Goal: Transaction & Acquisition: Book appointment/travel/reservation

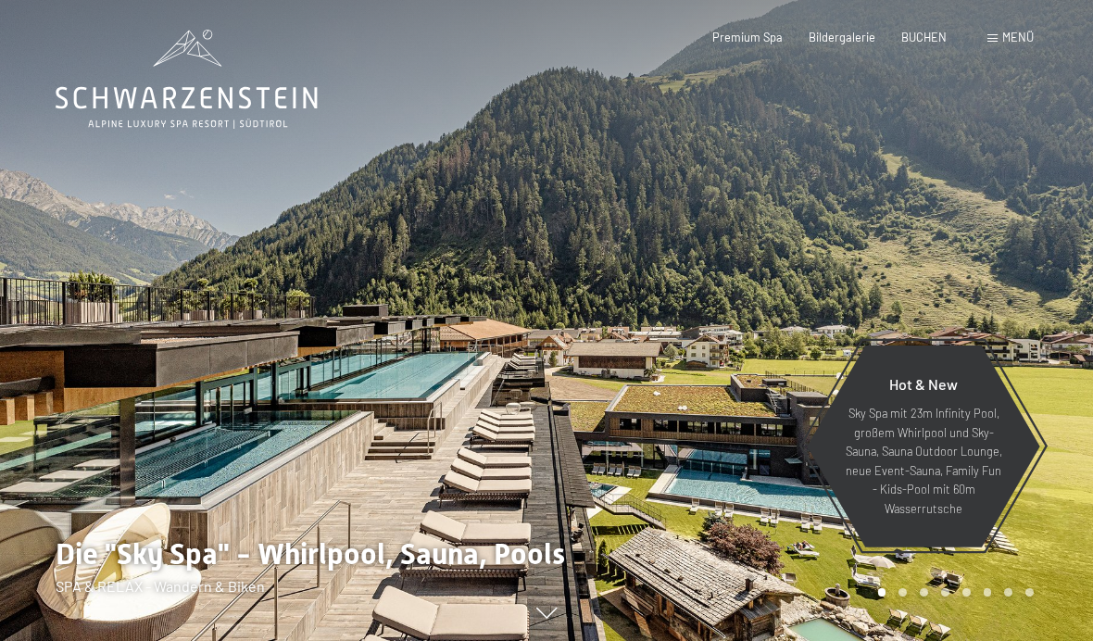
click at [924, 43] on div "BUCHEN" at bounding box center [923, 38] width 45 height 17
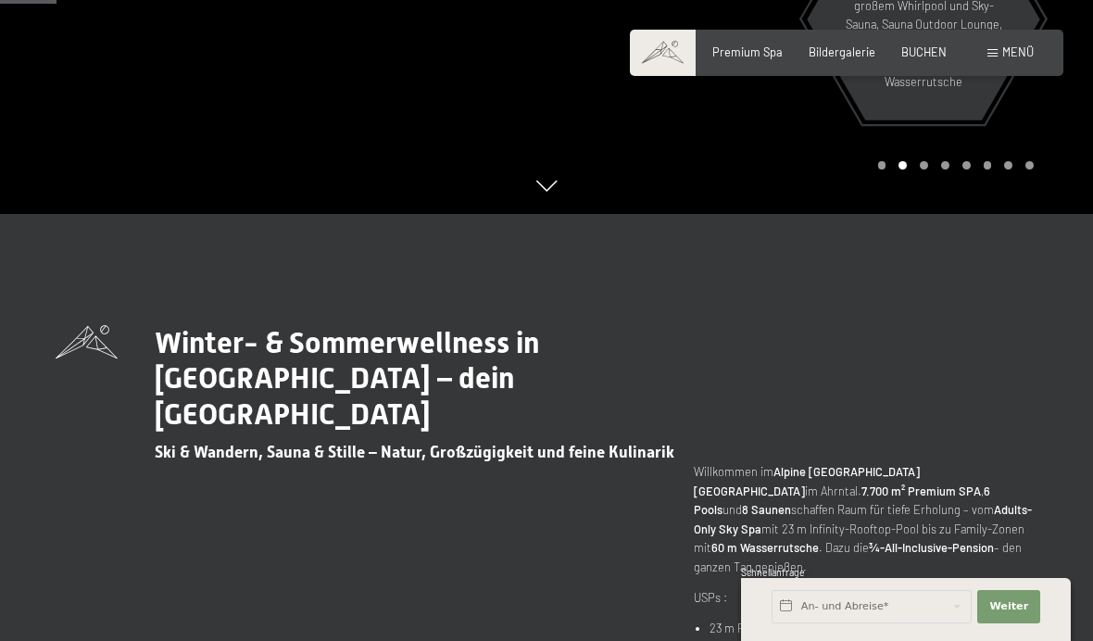
scroll to position [423, 0]
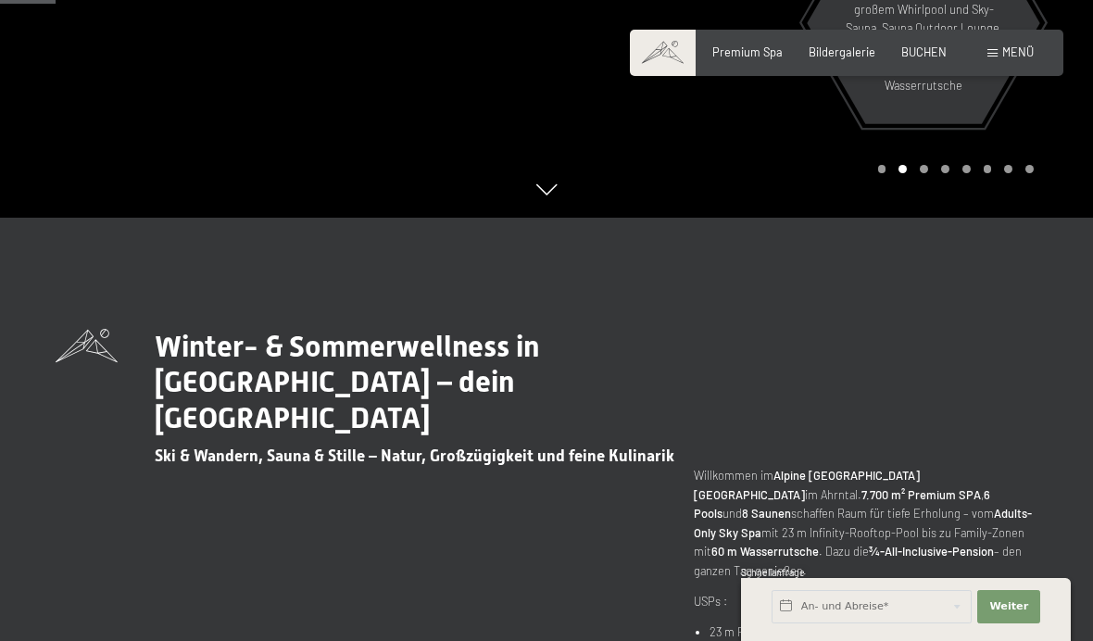
click at [928, 58] on div "Premium Spa Bildergalerie BUCHEN" at bounding box center [815, 52] width 313 height 17
click at [1028, 53] on span "Menü" at bounding box center [1017, 51] width 31 height 15
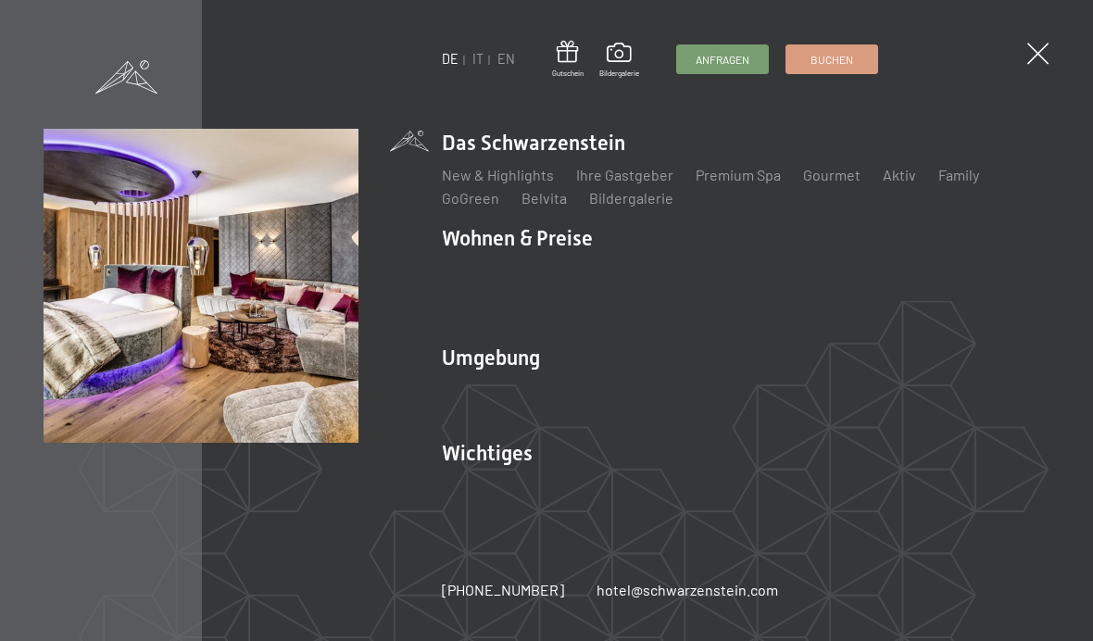
click at [731, 279] on link "Angebote" at bounding box center [746, 270] width 65 height 18
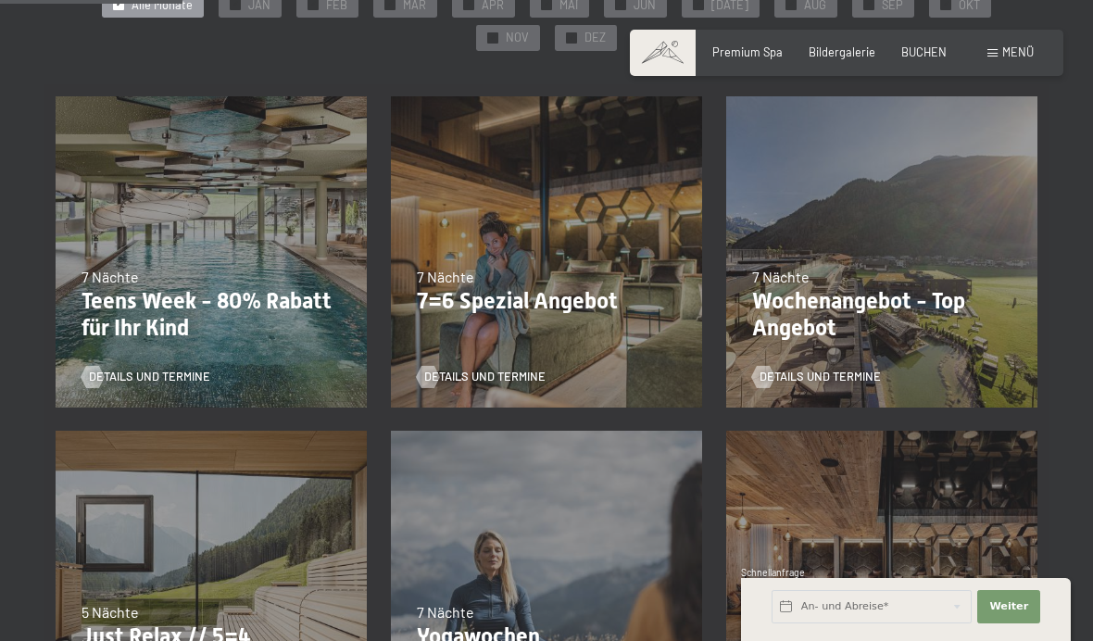
scroll to position [434, 0]
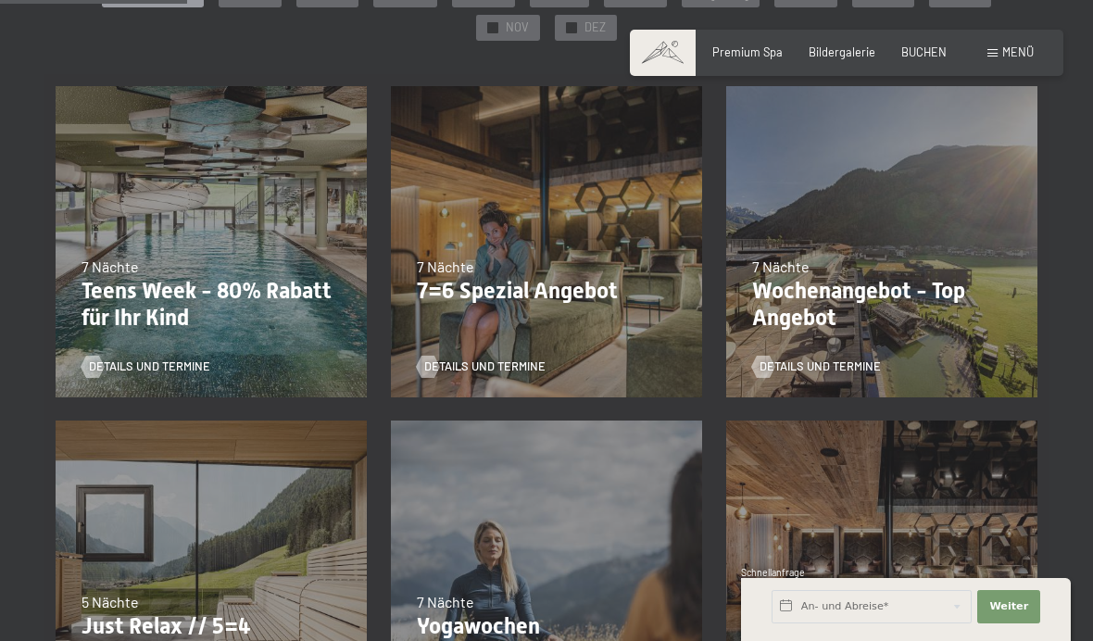
click at [96, 279] on p "Teens Week - 80% Rabatt für Ihr Kind" at bounding box center [210, 305] width 259 height 54
click at [180, 279] on p "Teens Week - 80% Rabatt für Ihr Kind" at bounding box center [210, 305] width 259 height 54
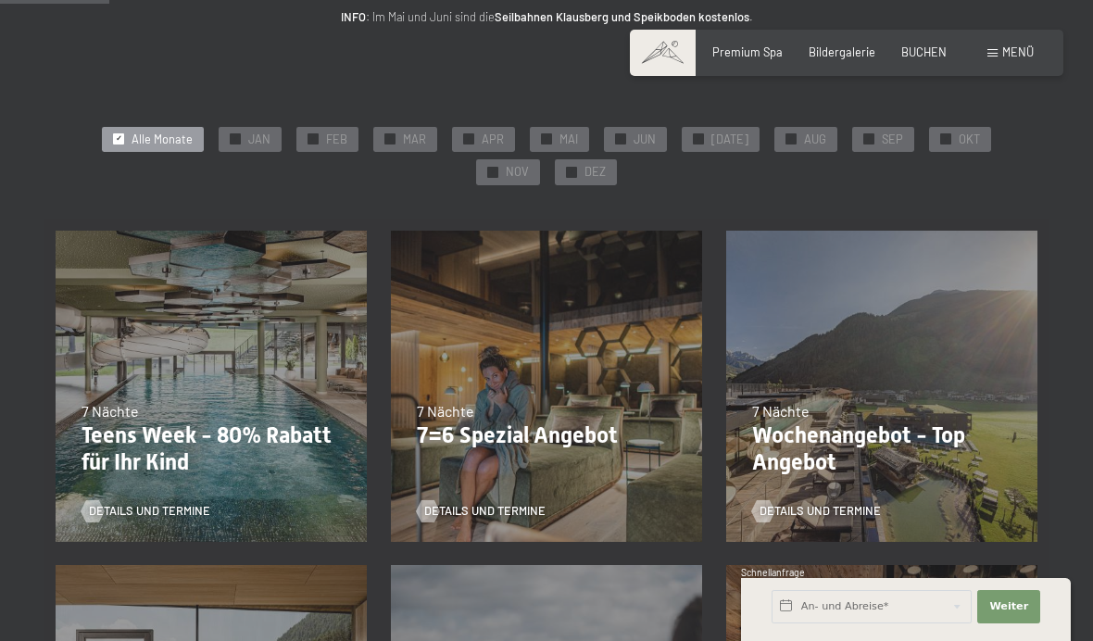
scroll to position [247, 0]
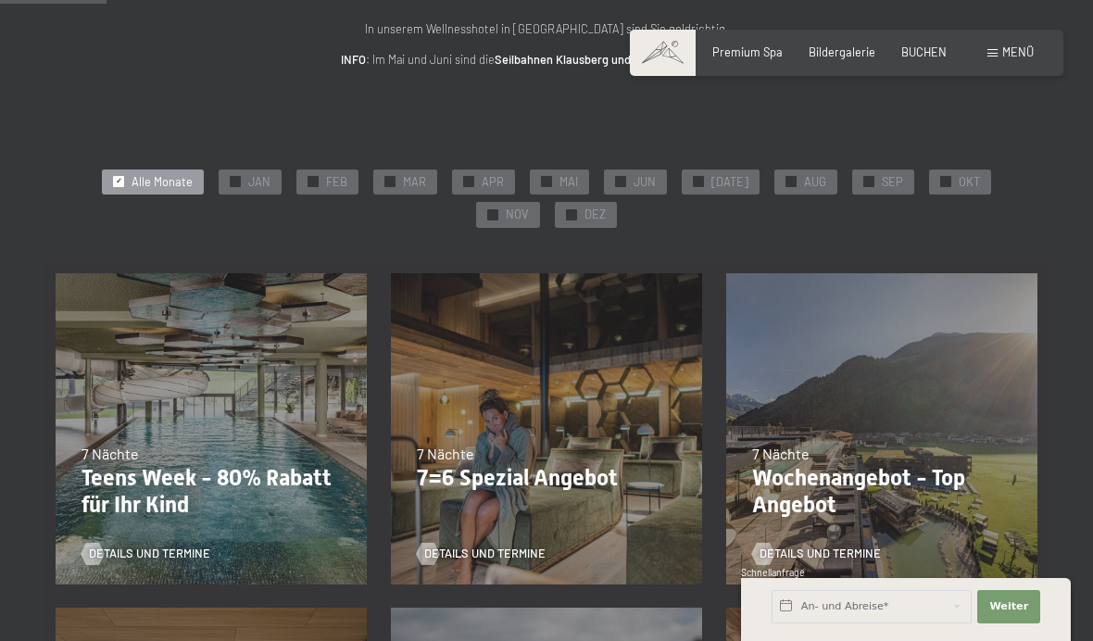
click at [577, 213] on div "✓ DEZ" at bounding box center [586, 215] width 62 height 26
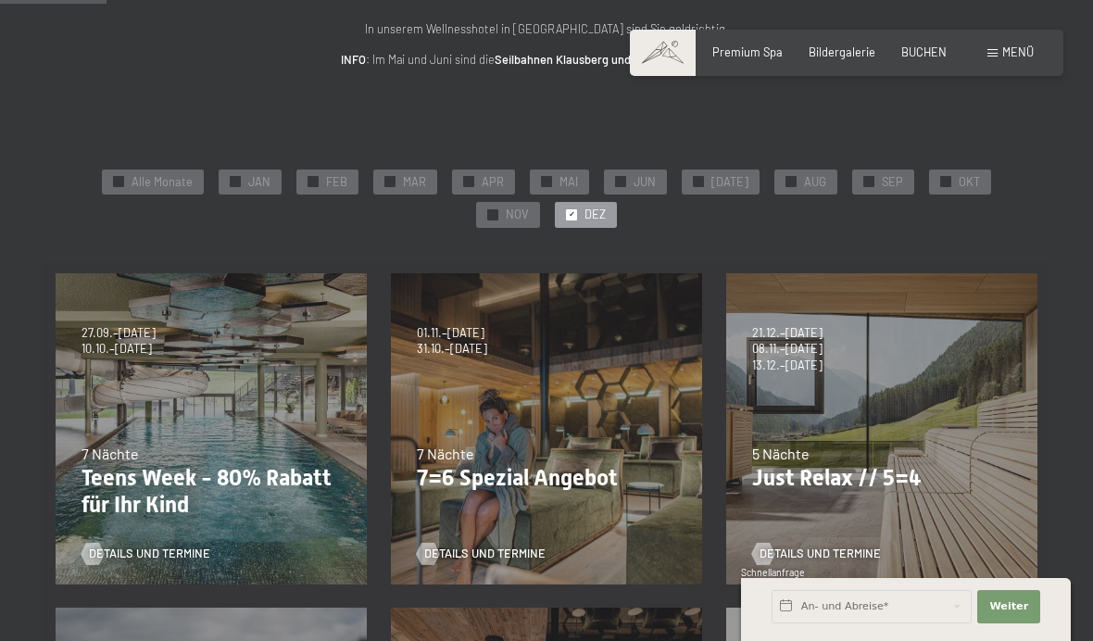
click at [569, 215] on span "✓" at bounding box center [572, 214] width 6 height 10
click at [943, 177] on span "✓" at bounding box center [946, 182] width 6 height 10
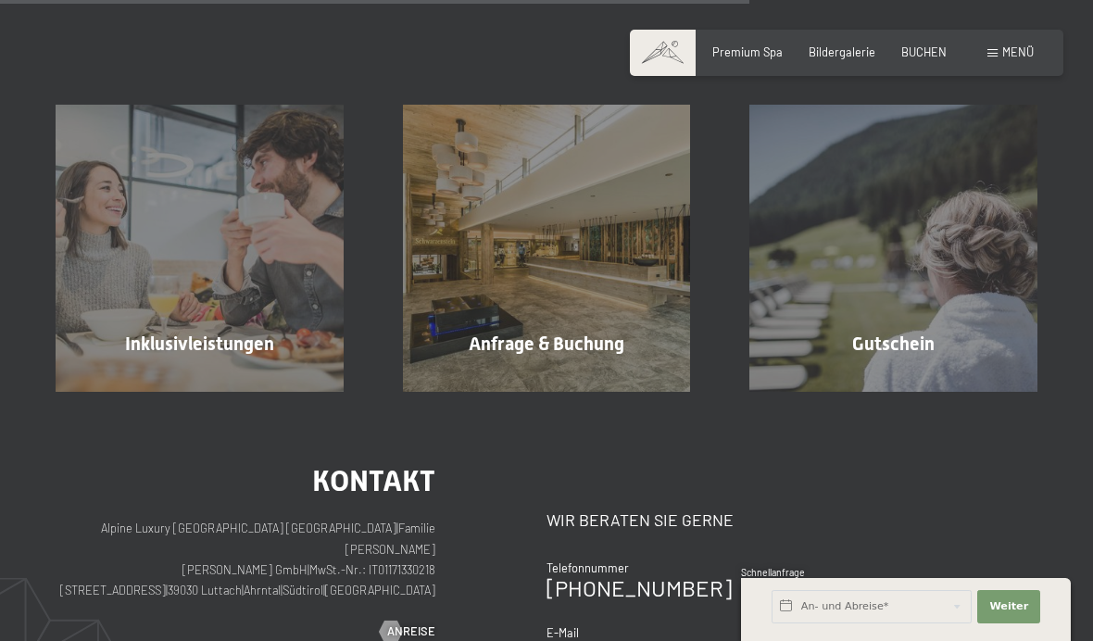
scroll to position [879, 0]
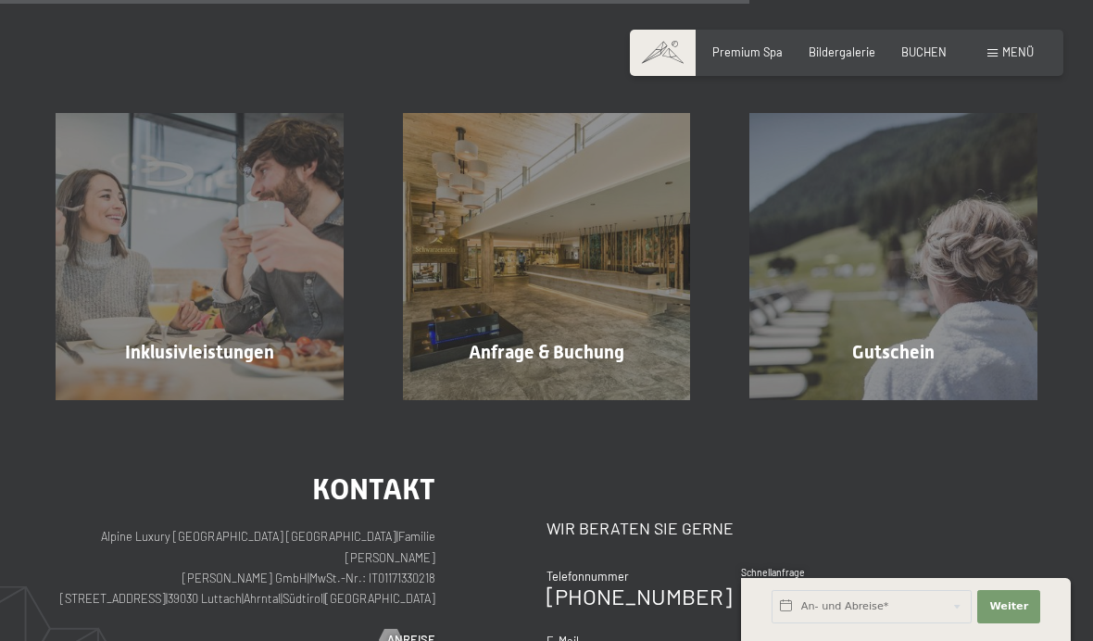
click at [925, 58] on div "Premium Spa Bildergalerie BUCHEN" at bounding box center [815, 52] width 313 height 17
click at [929, 56] on span "BUCHEN" at bounding box center [923, 51] width 45 height 15
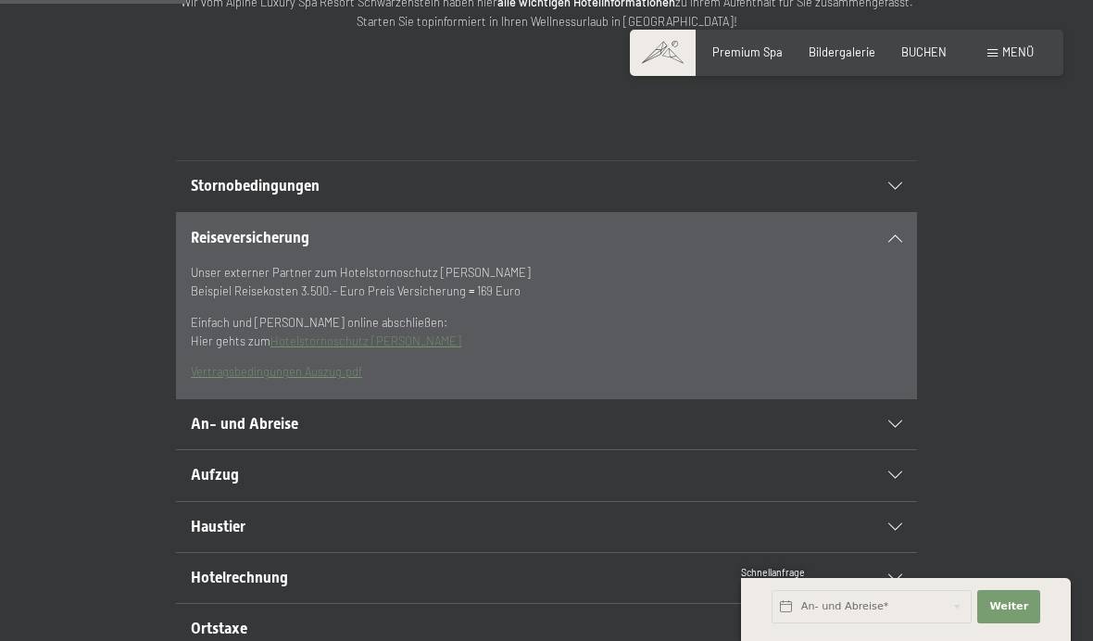
scroll to position [302, 0]
click at [860, 212] on div "Stornobedingungen" at bounding box center [546, 187] width 711 height 50
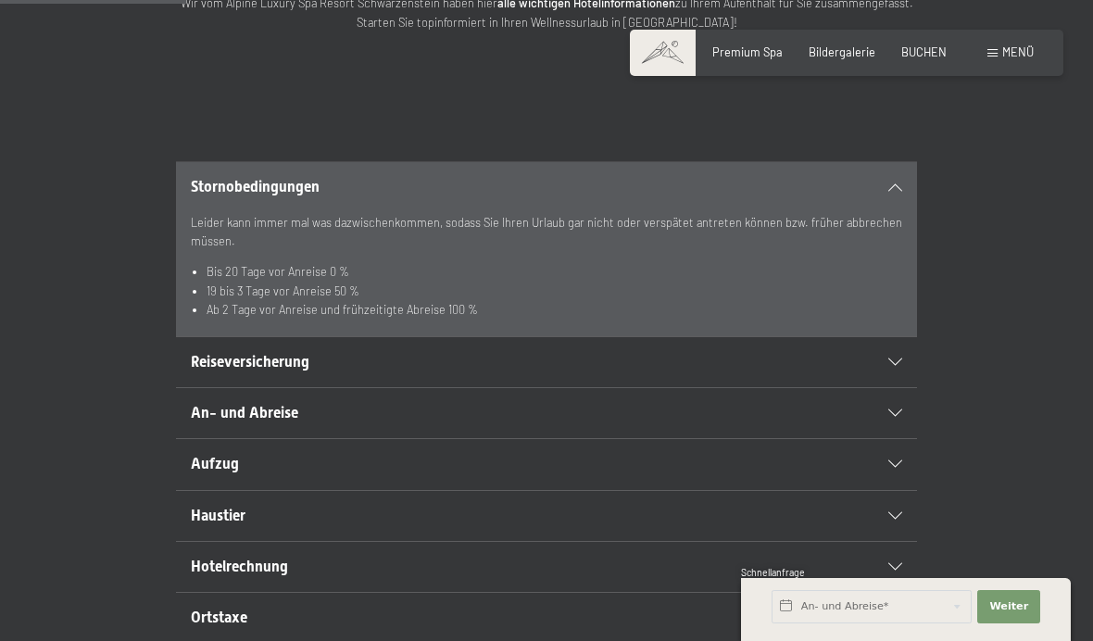
click at [939, 56] on span "BUCHEN" at bounding box center [923, 51] width 45 height 15
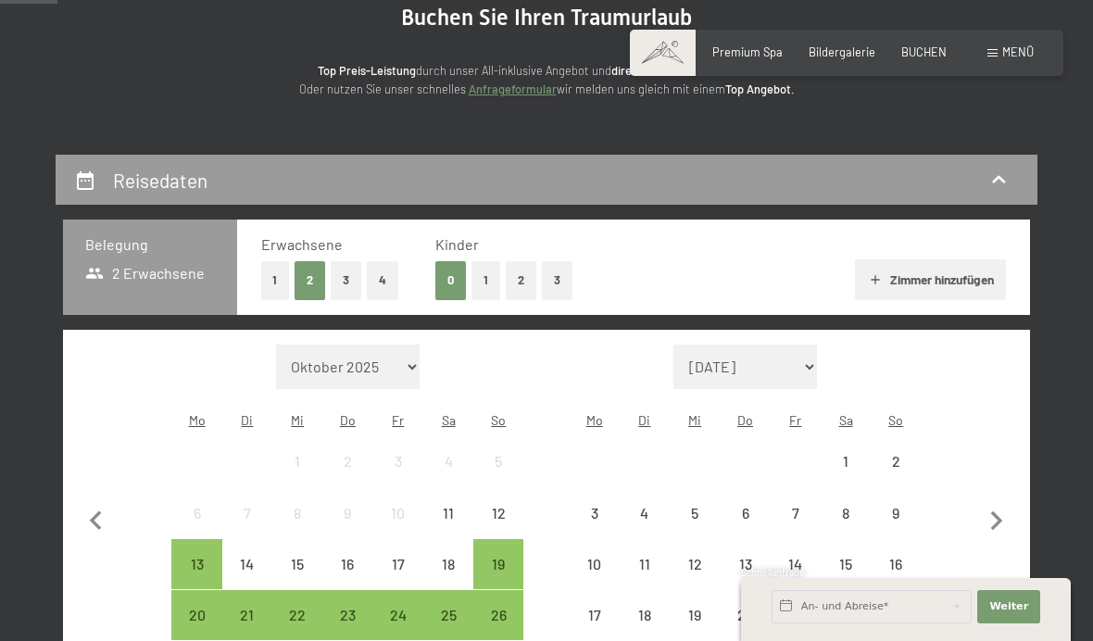
scroll to position [222, 0]
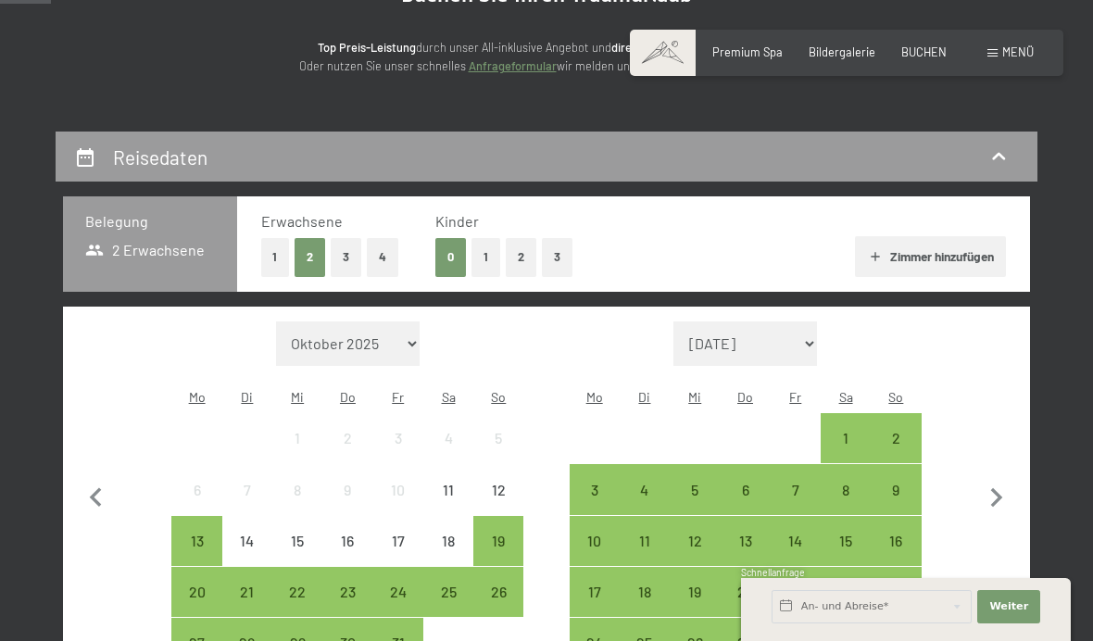
click at [512, 267] on button "2" at bounding box center [521, 257] width 31 height 38
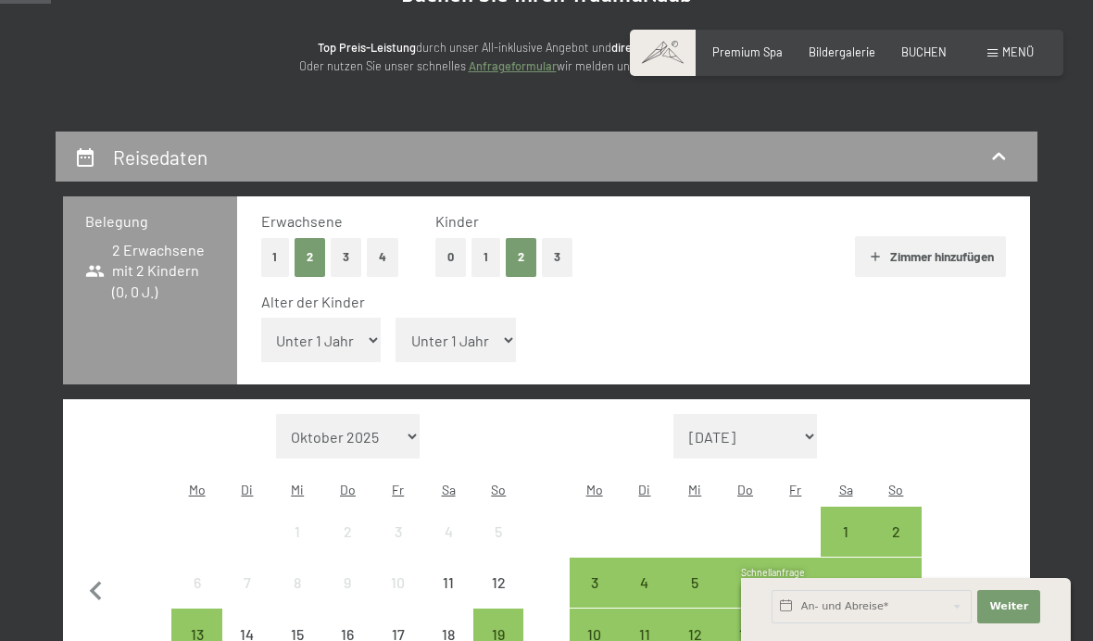
click at [484, 339] on select "Unter 1 Jahr 1 Jahr 2 Jahre 3 Jahre 4 Jahre 5 Jahre 6 Jahre 7 Jahre 8 Jahre 9 J…" at bounding box center [455, 340] width 120 height 44
select select "17"
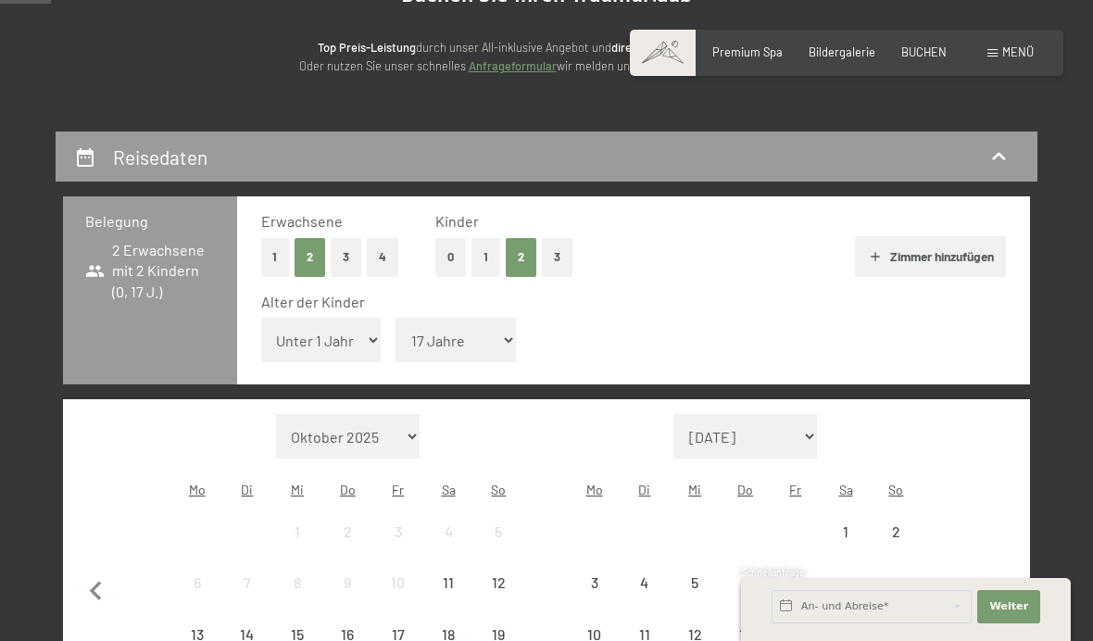
click at [344, 344] on select "Unter 1 Jahr 1 Jahr 2 Jahre 3 Jahre 4 Jahre 5 Jahre 6 Jahre 7 Jahre 8 Jahre 9 J…" at bounding box center [321, 340] width 120 height 44
click at [337, 356] on select "Unter 1 Jahr 1 Jahr 2 Jahre 3 Jahre 4 Jahre 5 Jahre 6 Jahre 7 Jahre 8 Jahre 9 J…" at bounding box center [321, 340] width 120 height 44
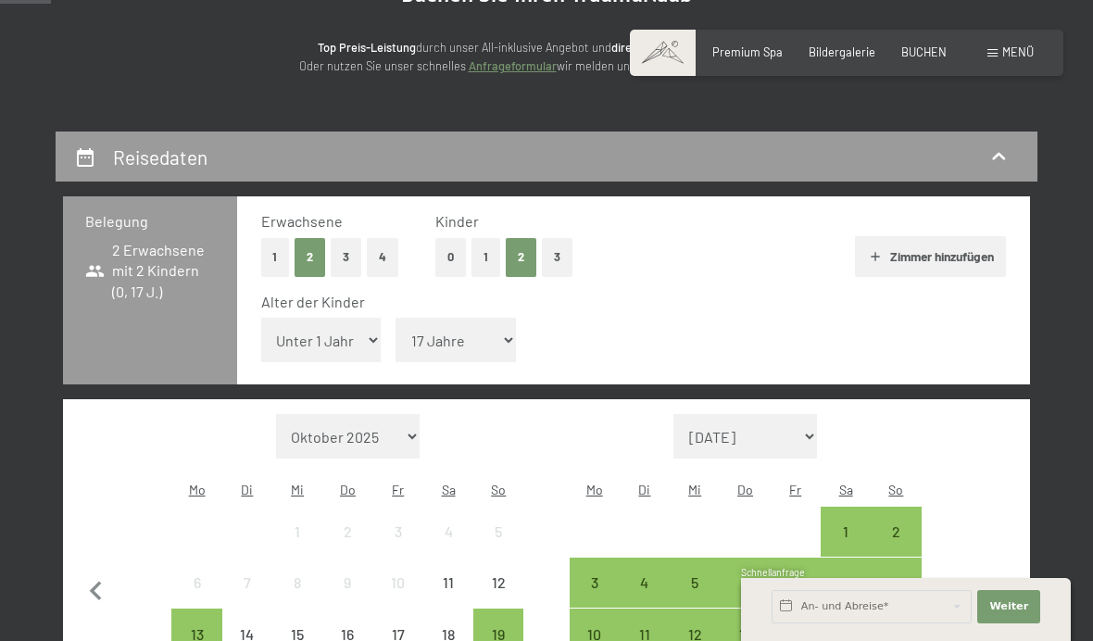
select select "14"
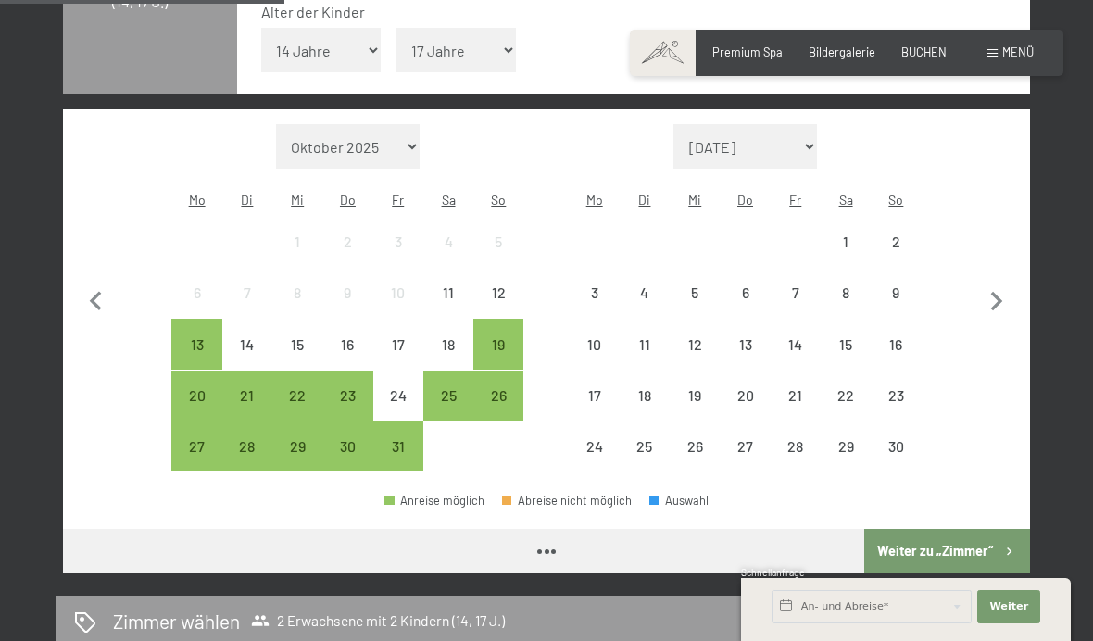
scroll to position [434, 0]
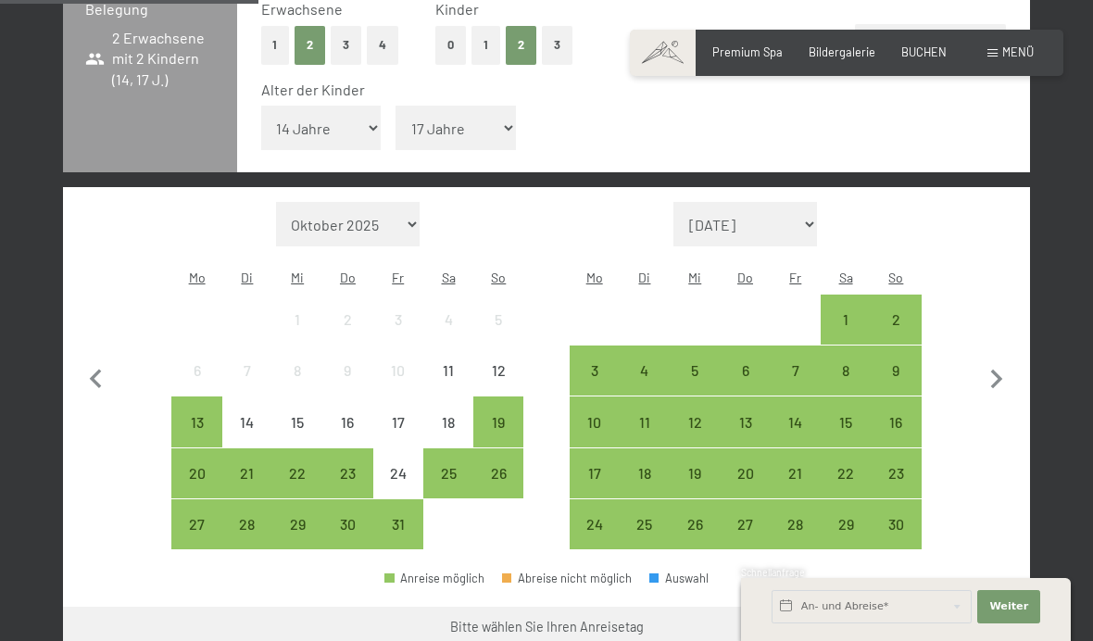
click at [507, 363] on div "12" at bounding box center [498, 386] width 46 height 46
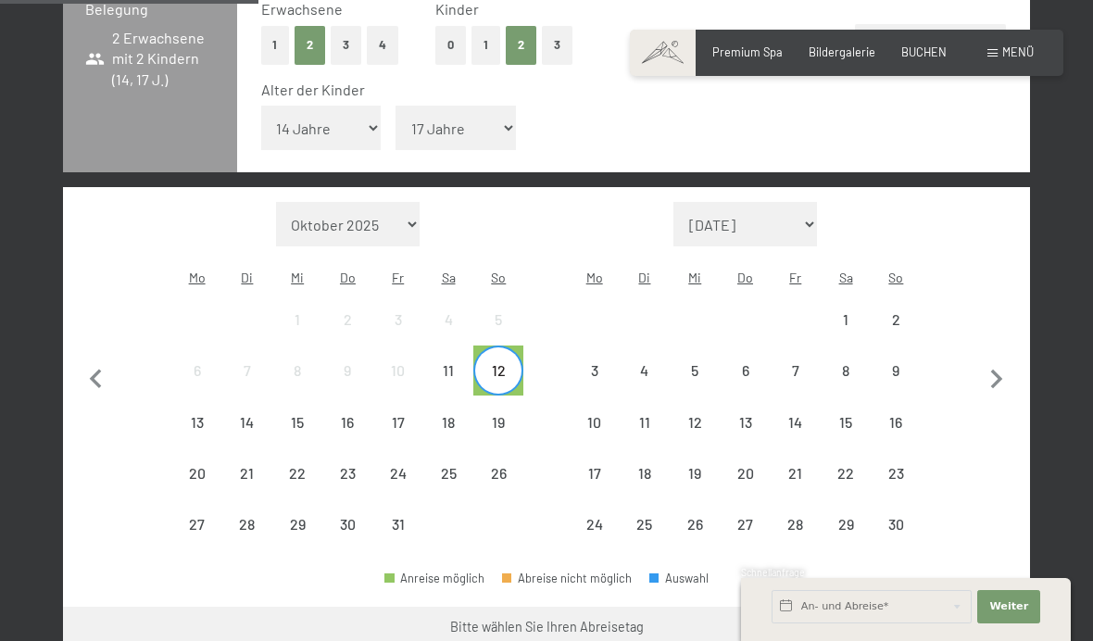
click at [502, 421] on div "19" at bounding box center [498, 438] width 46 height 46
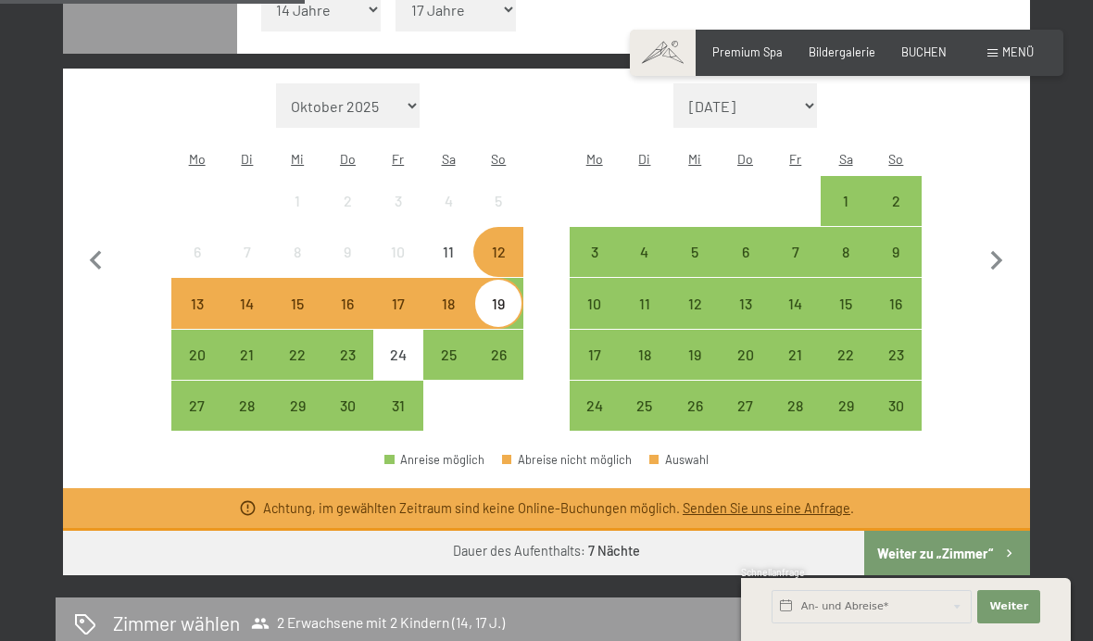
scroll to position [554, 0]
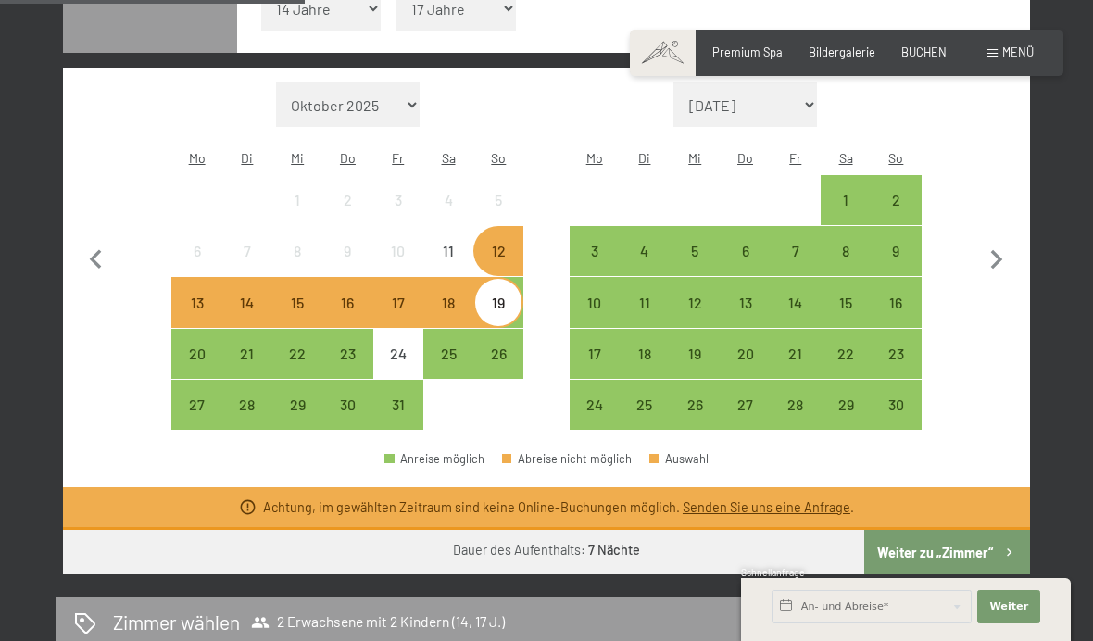
click at [210, 295] on div "13" at bounding box center [196, 318] width 46 height 46
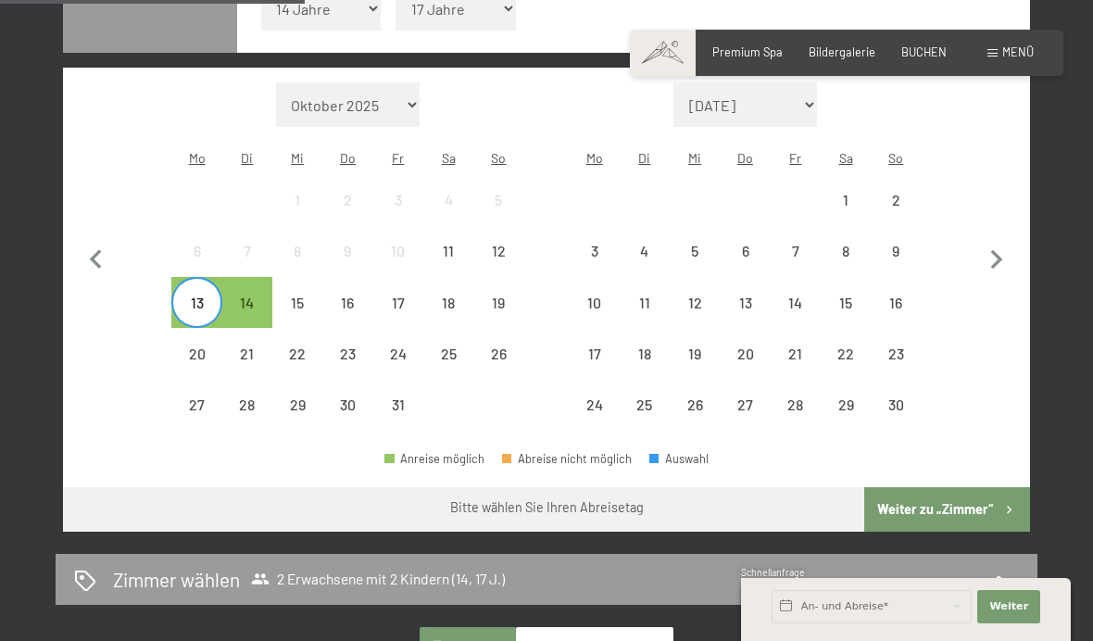
click at [251, 302] on div "14" at bounding box center [247, 318] width 46 height 46
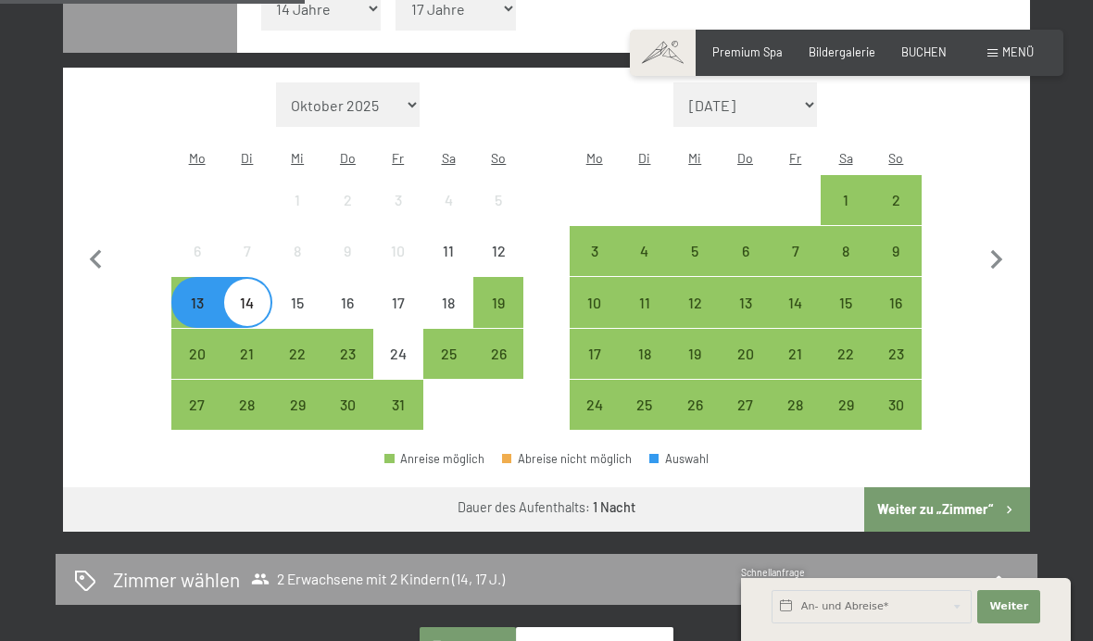
click at [309, 302] on div "15" at bounding box center [297, 318] width 46 height 46
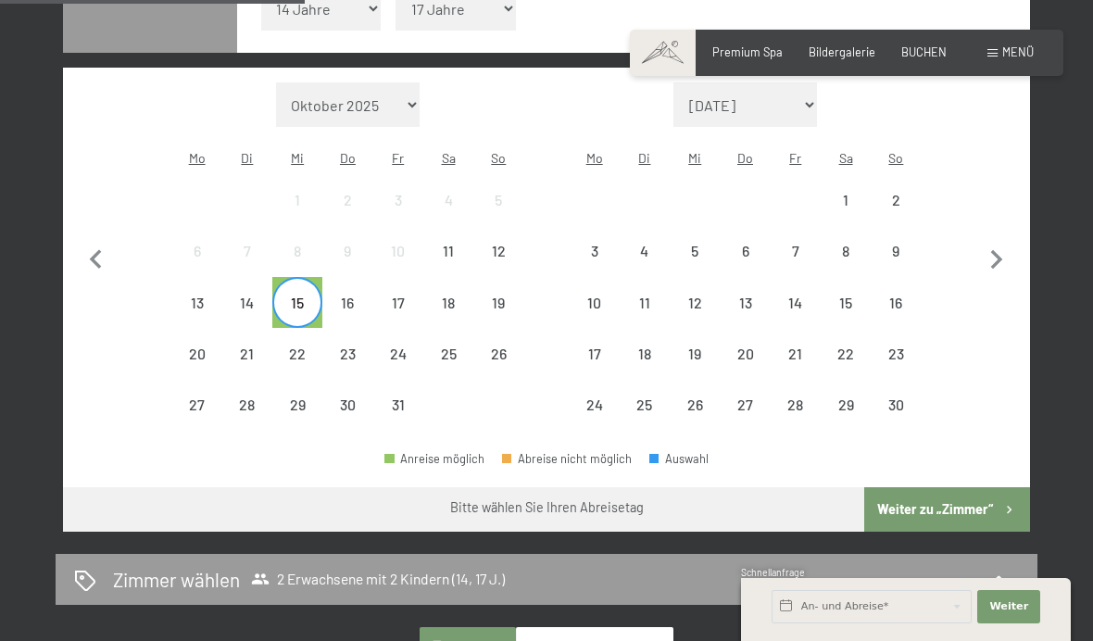
click at [493, 295] on div "19" at bounding box center [498, 318] width 46 height 46
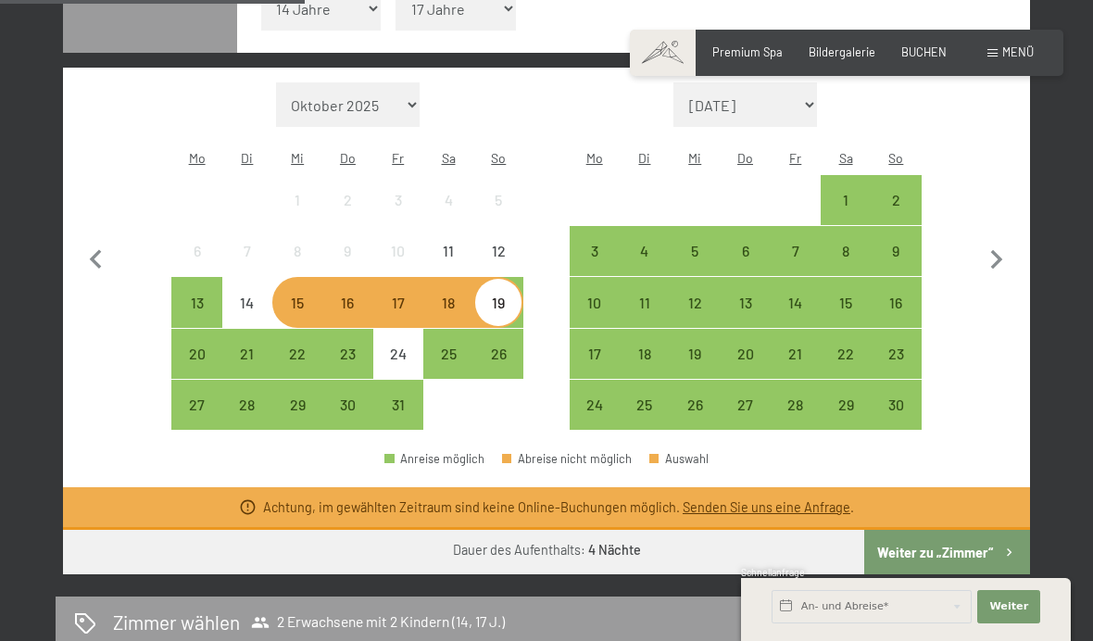
click at [503, 346] on div "26" at bounding box center [498, 369] width 46 height 46
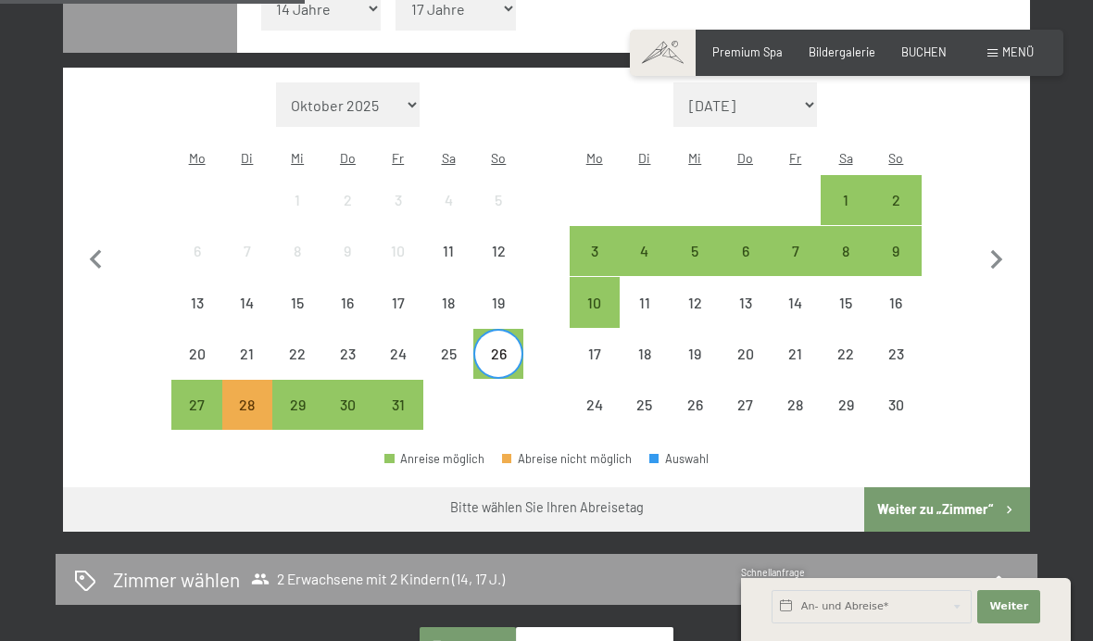
click at [544, 237] on div "Monat/Jahr Oktober 2025 November 2025 Dezember 2025 Januar 2026 Februar 2026 Mä…" at bounding box center [546, 256] width 908 height 348
click at [510, 262] on div "12" at bounding box center [498, 267] width 46 height 46
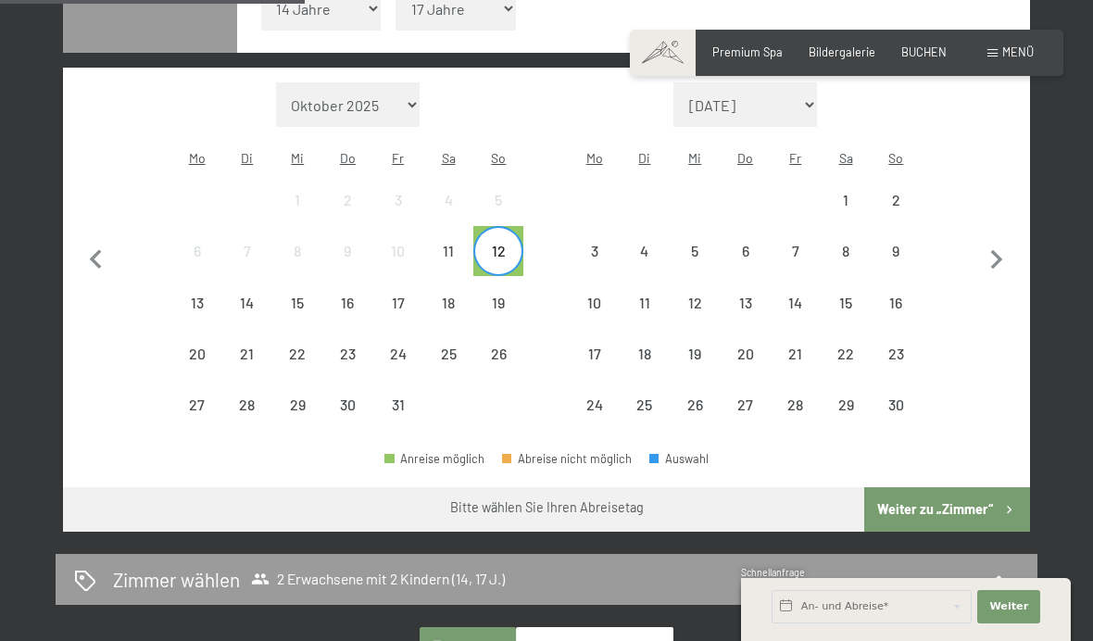
click at [446, 251] on div "11" at bounding box center [448, 267] width 46 height 46
click at [446, 310] on div "18" at bounding box center [448, 318] width 46 height 46
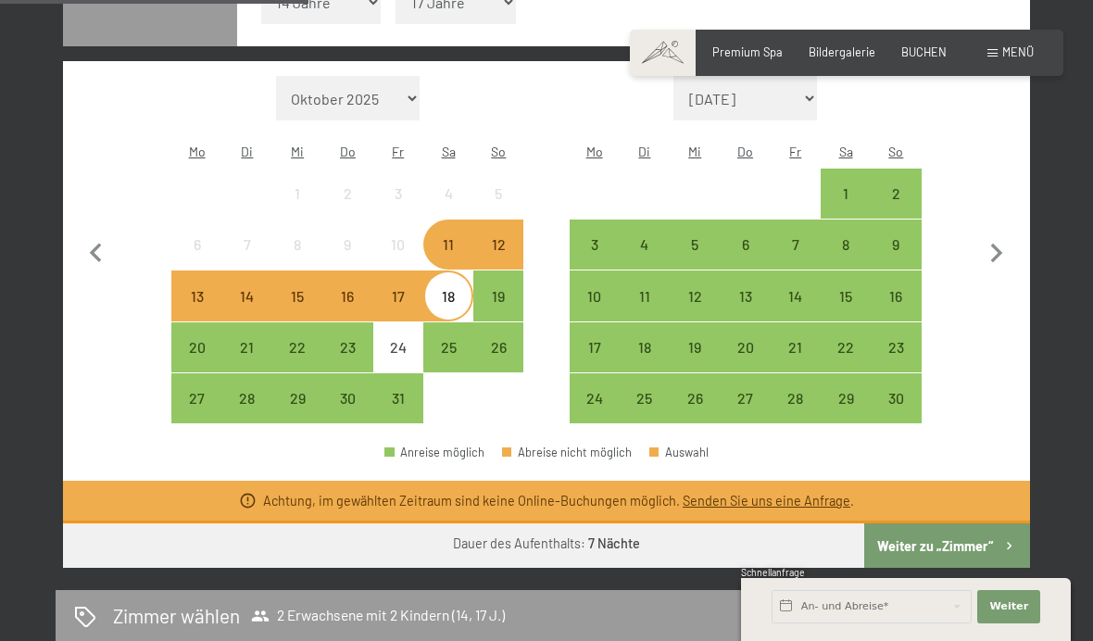
click at [995, 540] on button "Weiter zu „Zimmer“" at bounding box center [947, 545] width 166 height 44
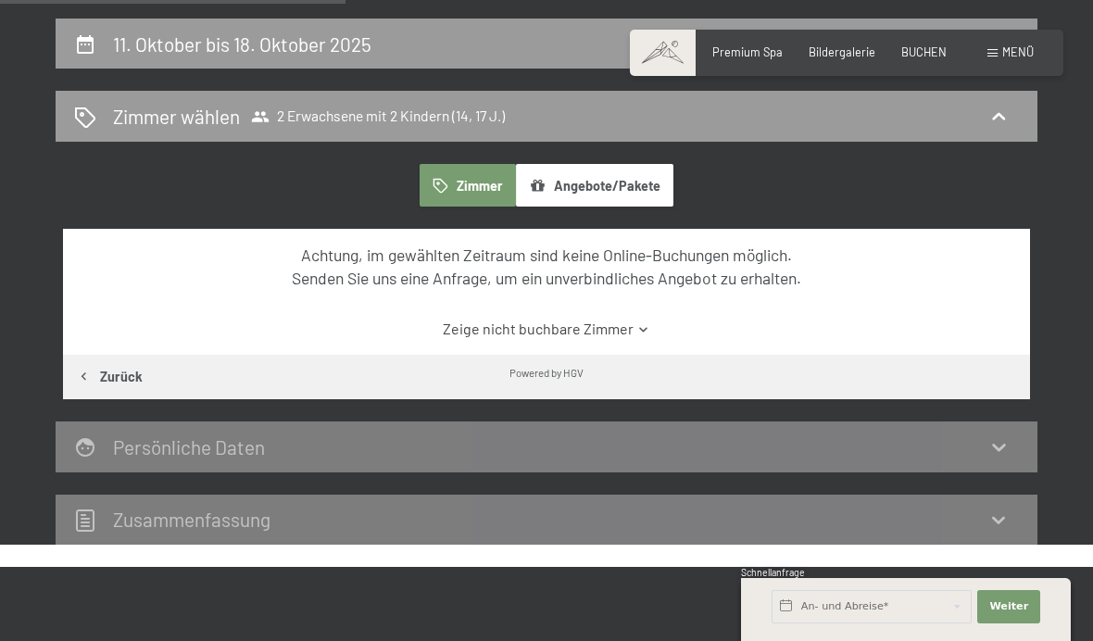
scroll to position [222, 0]
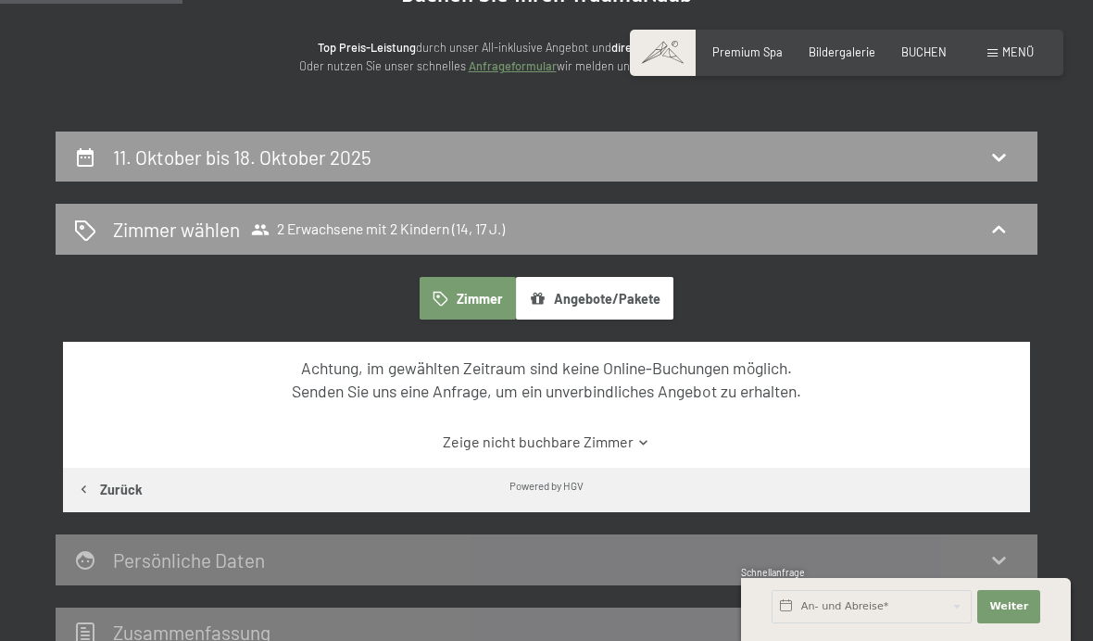
click at [631, 306] on button "Angebote/Pakete" at bounding box center [594, 298] width 157 height 43
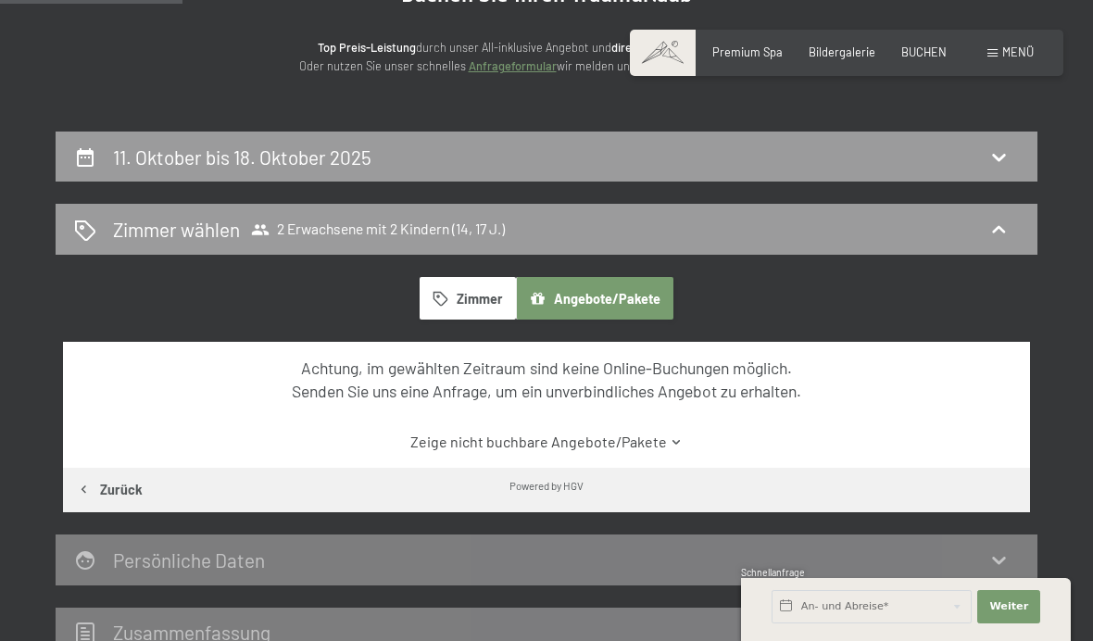
click at [471, 306] on button "Zimmer" at bounding box center [467, 298] width 96 height 43
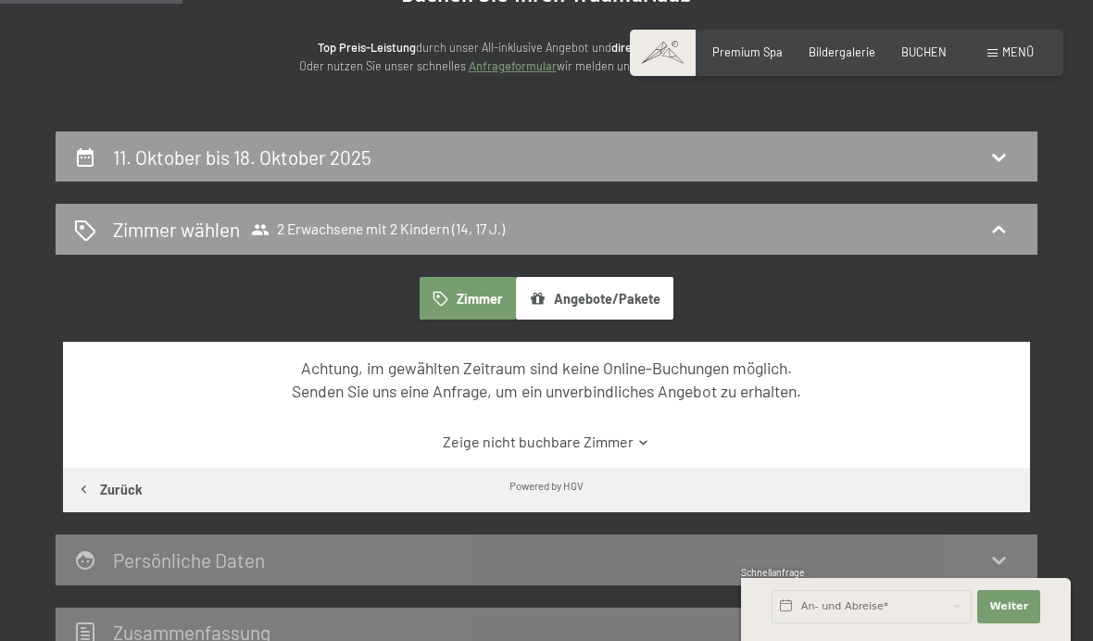
click at [592, 144] on div "11. Oktober bis 18. Oktober 2025" at bounding box center [546, 157] width 944 height 27
select select "14"
select select "17"
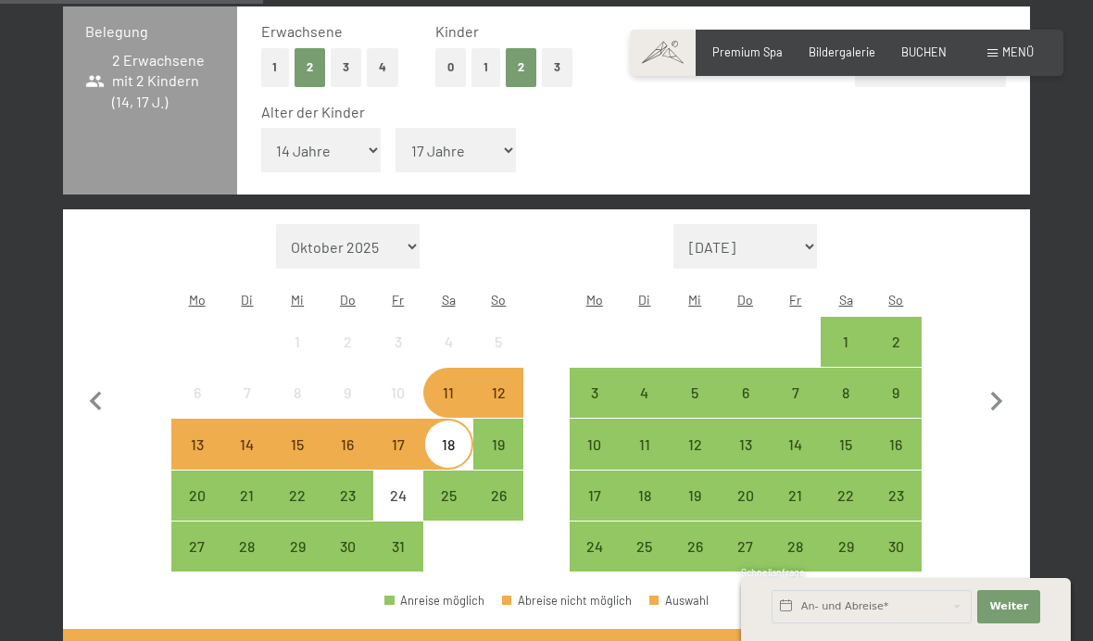
scroll to position [417, 0]
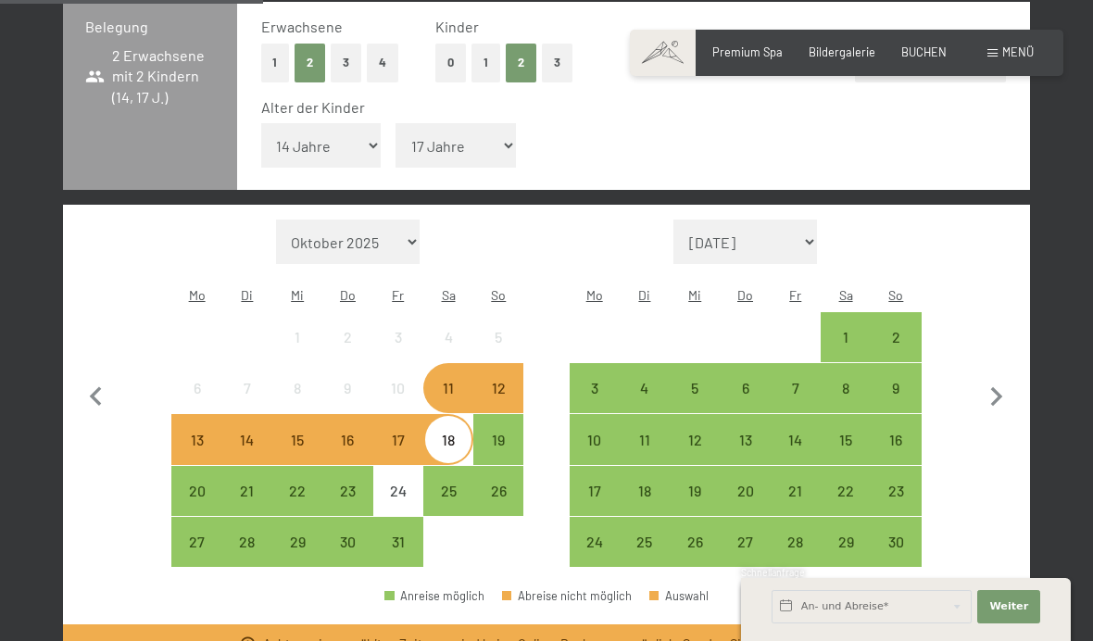
click at [208, 440] on div "13" at bounding box center [196, 455] width 46 height 46
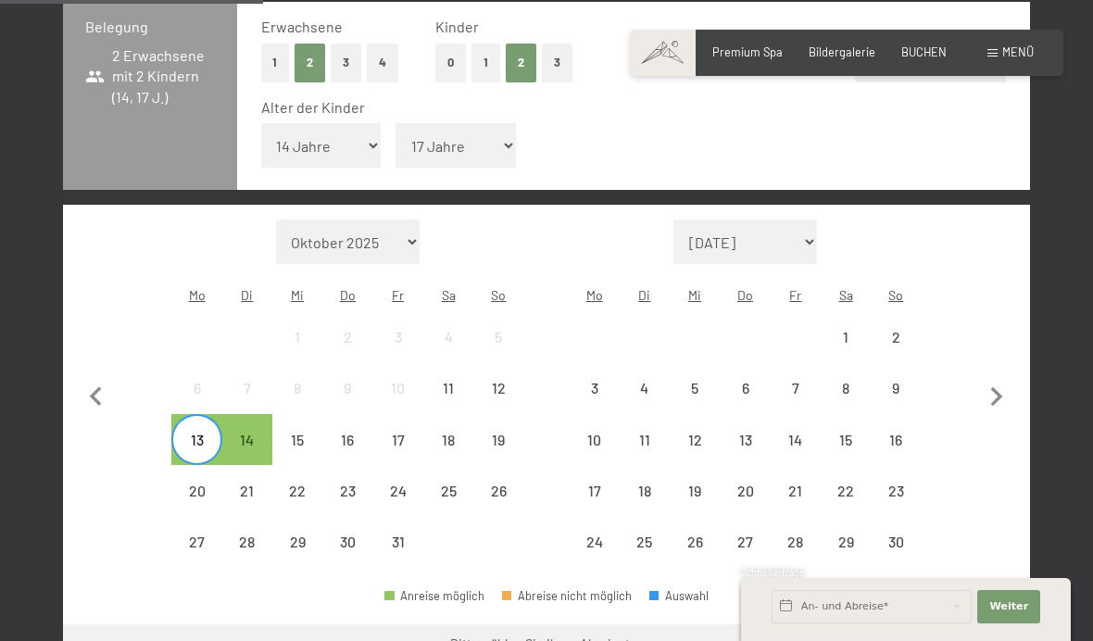
click at [245, 444] on div "14" at bounding box center [247, 455] width 46 height 46
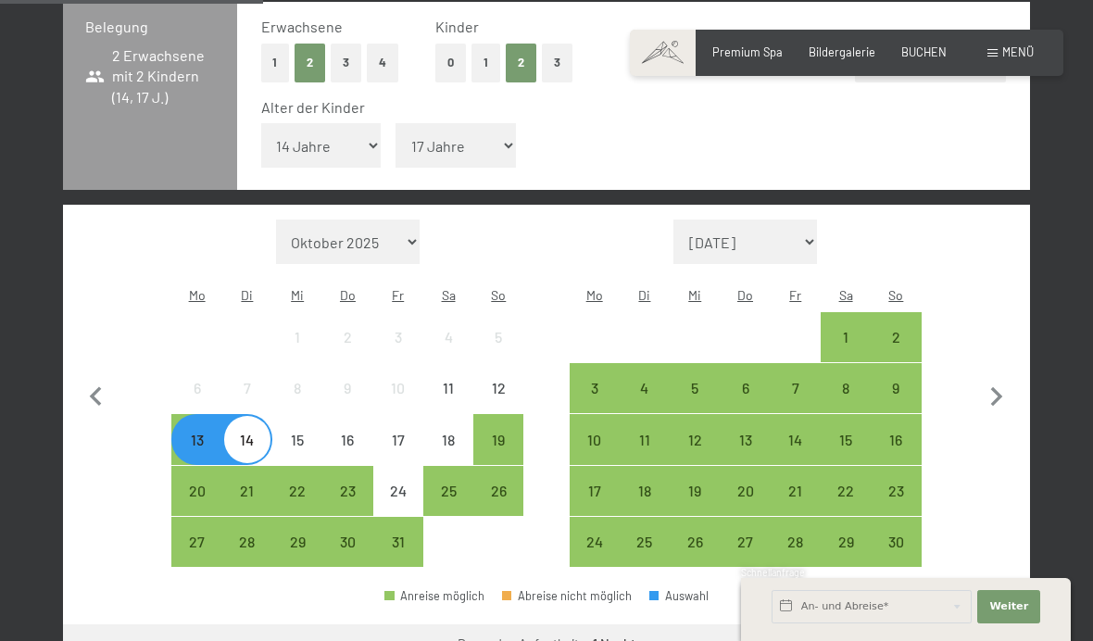
click at [518, 420] on div "19" at bounding box center [498, 439] width 46 height 46
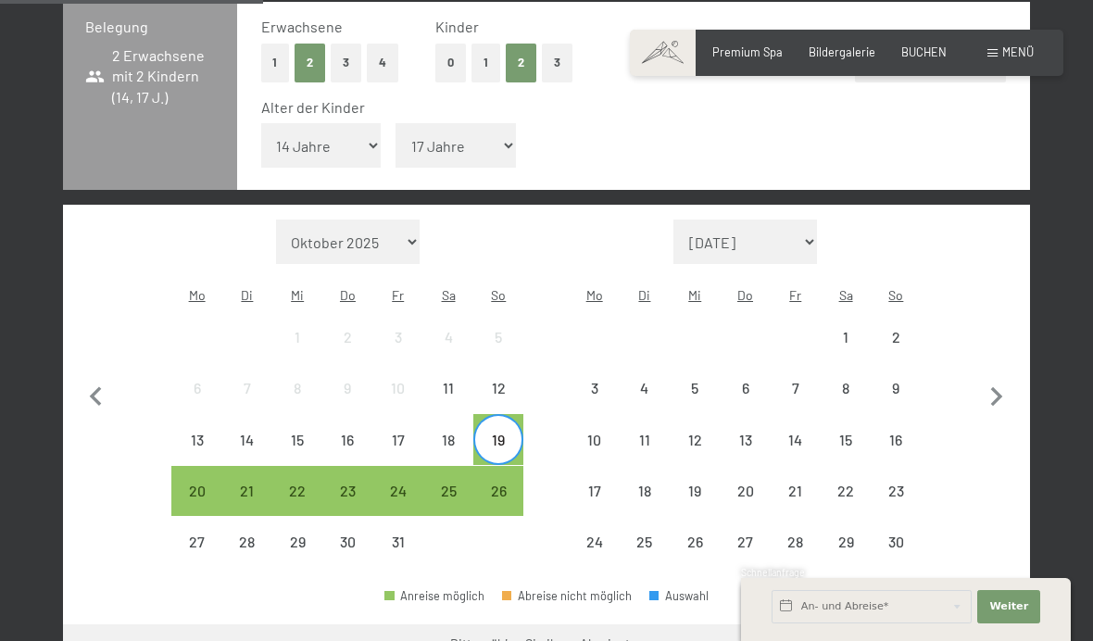
click at [501, 483] on div "26" at bounding box center [498, 506] width 46 height 46
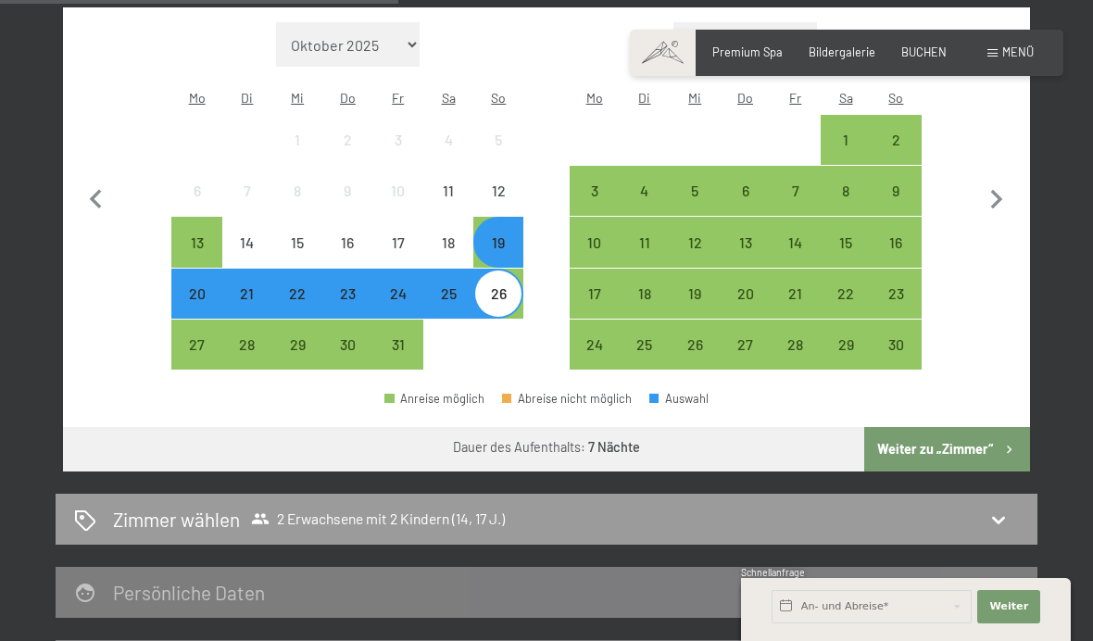
click at [994, 444] on button "Weiter zu „Zimmer“" at bounding box center [947, 449] width 166 height 44
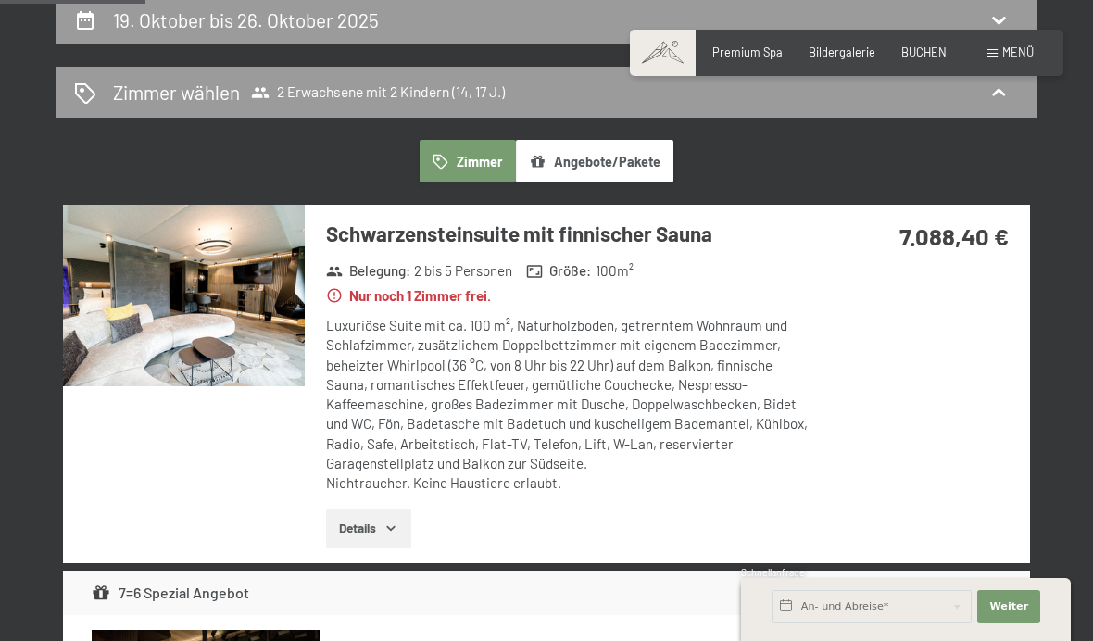
scroll to position [254, 0]
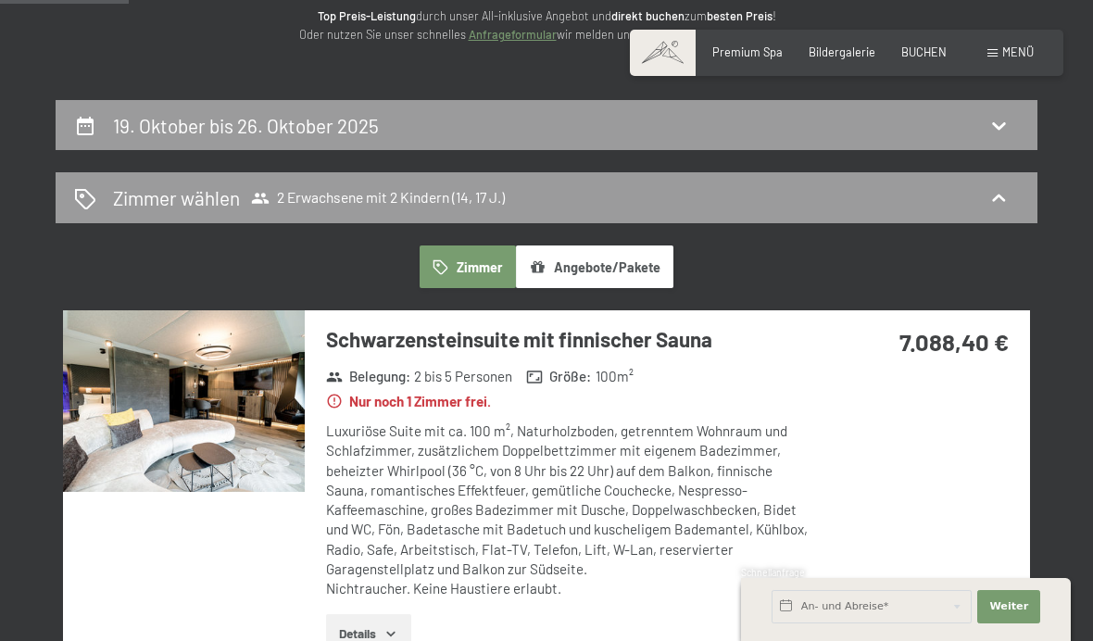
click at [620, 267] on button "Angebote/Pakete" at bounding box center [594, 266] width 157 height 43
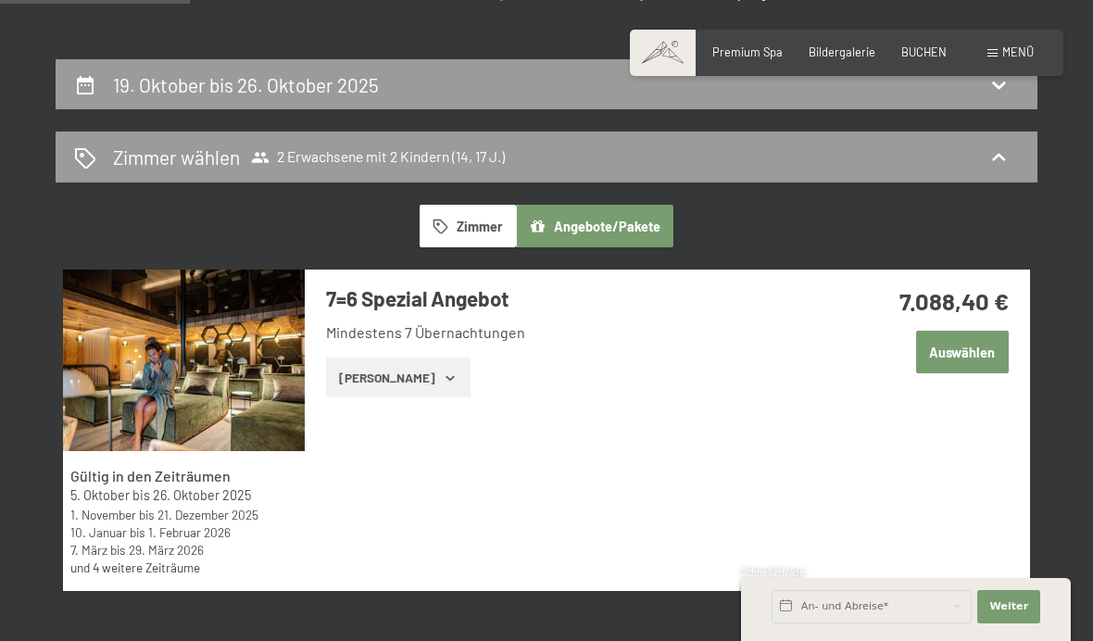
scroll to position [131, 0]
